Goal: Task Accomplishment & Management: Use online tool/utility

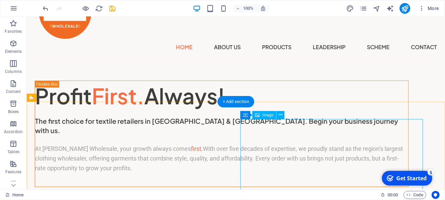
scroll to position [105, 0]
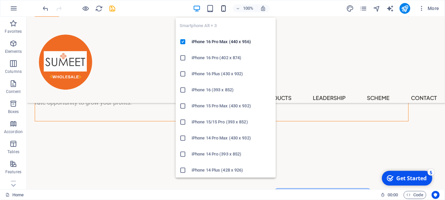
click at [223, 7] on icon "button" at bounding box center [224, 9] width 8 height 8
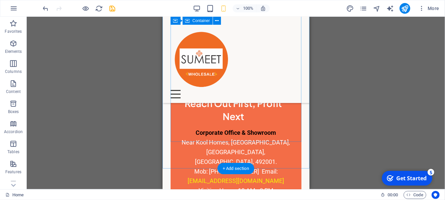
scroll to position [1836, 0]
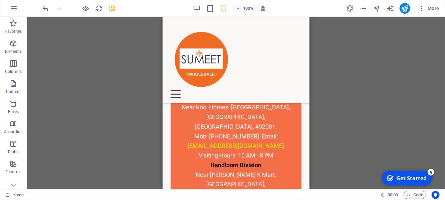
click at [341, 116] on div "Container H1 Unequal Columns Container Image Container Menu Bar Button Text Spa…" at bounding box center [236, 103] width 419 height 172
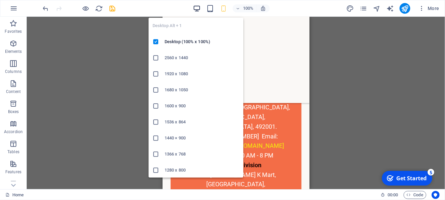
click at [198, 9] on icon "button" at bounding box center [197, 9] width 8 height 8
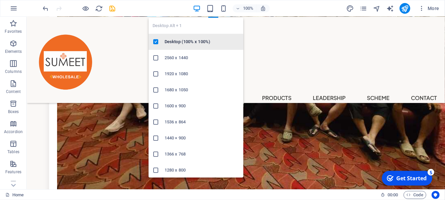
scroll to position [1321, 0]
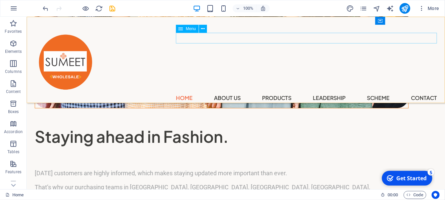
click at [226, 92] on nav "Home About Us Products Leadership Scheme Contact" at bounding box center [235, 97] width 403 height 11
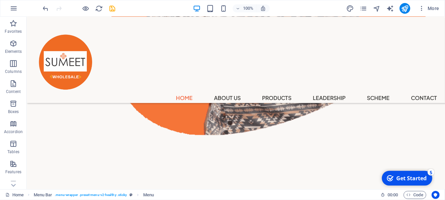
scroll to position [449, 0]
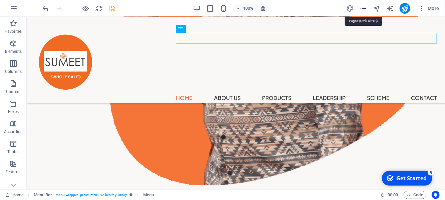
click at [367, 8] on icon "pages" at bounding box center [364, 9] width 8 height 8
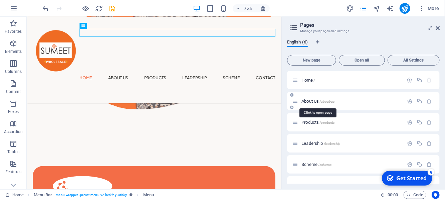
click at [317, 103] on span "About Us /about-us" at bounding box center [318, 101] width 33 height 5
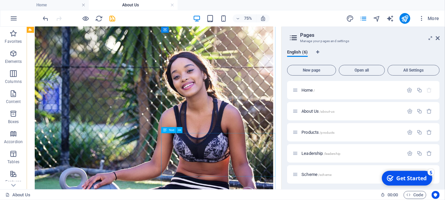
scroll to position [22, 0]
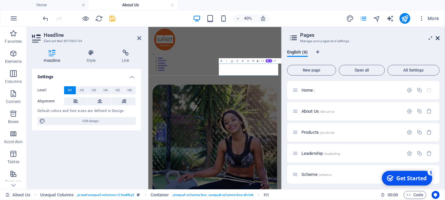
drag, startPoint x: 439, startPoint y: 38, endPoint x: 310, endPoint y: 18, distance: 129.8
click at [439, 38] on icon at bounding box center [438, 37] width 4 height 5
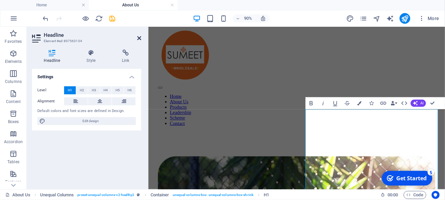
drag, startPoint x: 140, startPoint y: 36, endPoint x: 152, endPoint y: 34, distance: 11.8
click at [140, 36] on icon at bounding box center [139, 37] width 4 height 5
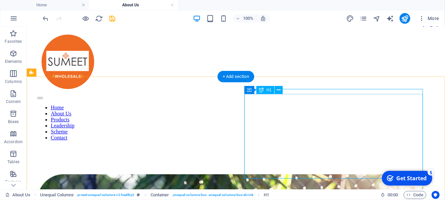
scroll to position [18, 0]
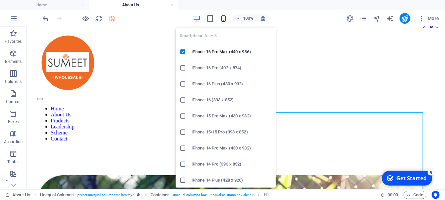
click at [224, 21] on icon "button" at bounding box center [224, 19] width 8 height 8
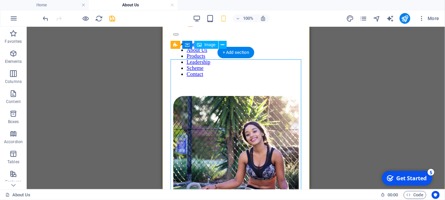
scroll to position [53, 0]
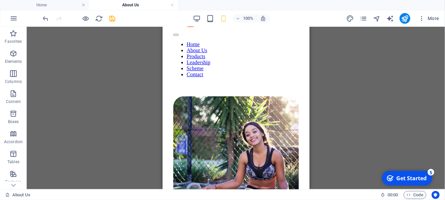
drag, startPoint x: 117, startPoint y: 91, endPoint x: 28, endPoint y: 75, distance: 89.9
click at [117, 91] on div "Drag here to replace the existing content. Press “Ctrl” if you want to create a…" at bounding box center [236, 108] width 419 height 162
click at [138, 68] on div "Drag here to replace the existing content. Press “Ctrl” if you want to create a…" at bounding box center [236, 108] width 419 height 162
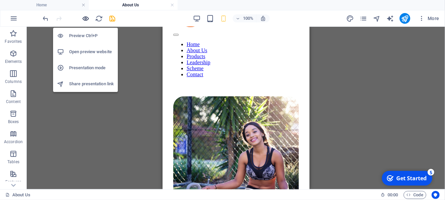
click at [86, 18] on icon "button" at bounding box center [86, 19] width 8 height 8
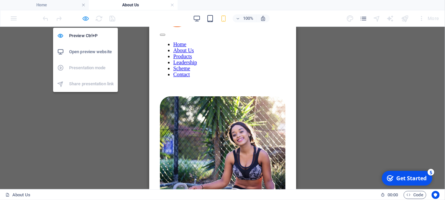
click at [86, 18] on icon "button" at bounding box center [86, 19] width 8 height 8
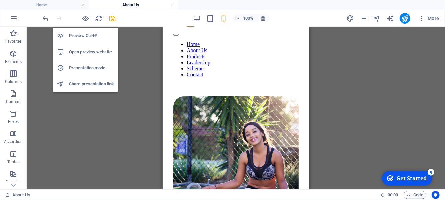
click at [90, 37] on h6 "Preview Ctrl+P" at bounding box center [91, 36] width 45 height 8
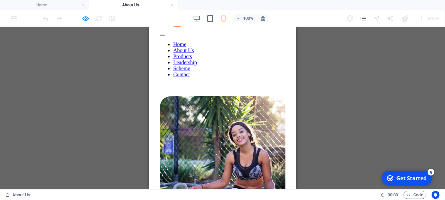
click at [91, 21] on div at bounding box center [79, 18] width 75 height 11
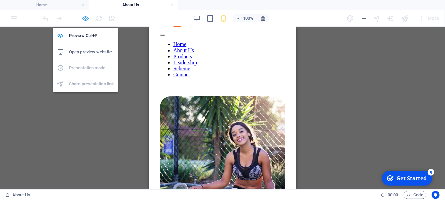
click at [85, 18] on icon "button" at bounding box center [86, 19] width 8 height 8
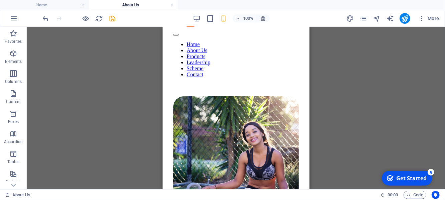
click at [120, 113] on div "Drag here to replace the existing content. Press “Ctrl” if you want to create a…" at bounding box center [236, 108] width 419 height 162
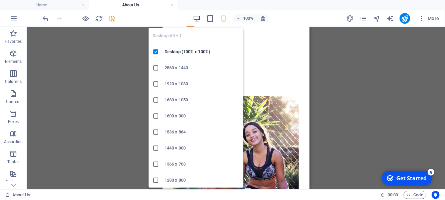
click at [200, 18] on icon "button" at bounding box center [197, 19] width 8 height 8
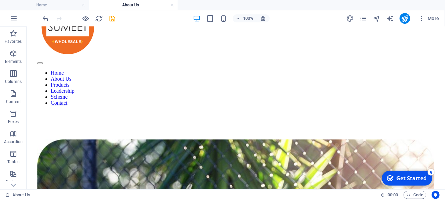
click at [224, 24] on div "100% More" at bounding box center [222, 18] width 445 height 16
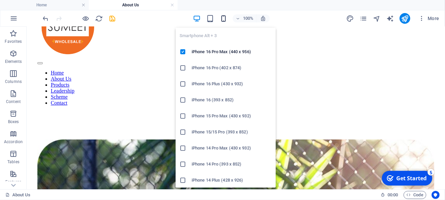
click at [224, 21] on icon "button" at bounding box center [224, 19] width 8 height 8
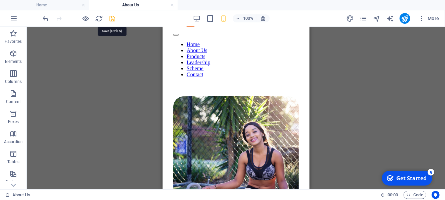
click at [110, 18] on icon "save" at bounding box center [113, 19] width 8 height 8
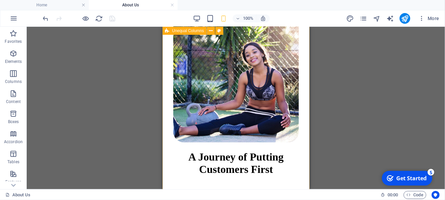
scroll to position [140, 0]
